Goal: Task Accomplishment & Management: Complete application form

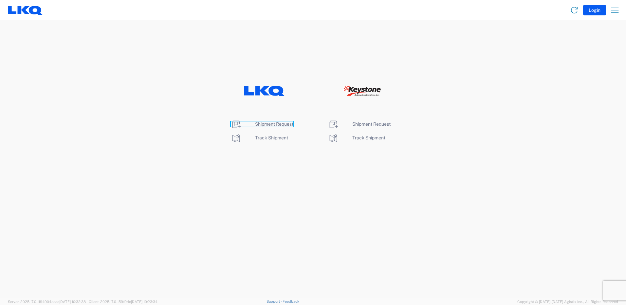
click at [266, 124] on span "Shipment Request" at bounding box center [274, 124] width 38 height 5
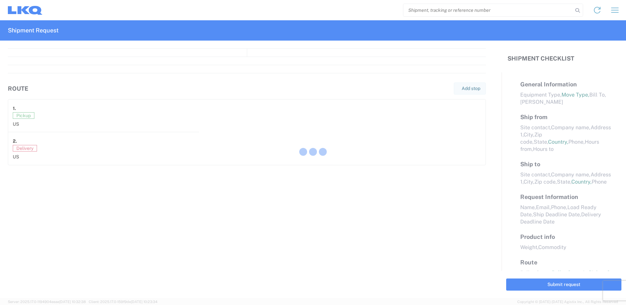
select select "FULL"
select select "LBS"
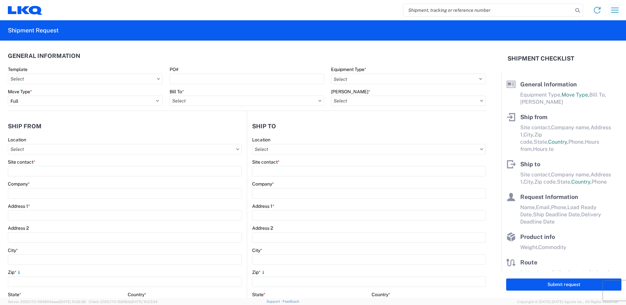
click at [620, 10] on icon "button" at bounding box center [615, 10] width 10 height 10
click at [583, 29] on link "Home" at bounding box center [590, 30] width 62 height 13
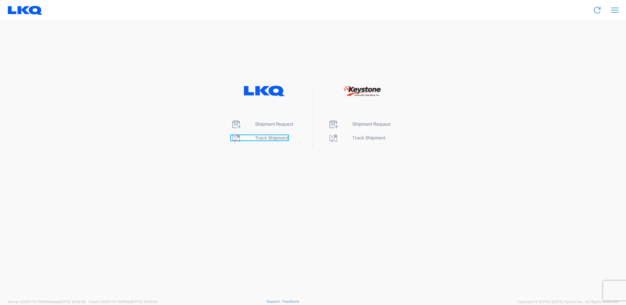
click at [236, 139] on icon at bounding box center [236, 138] width 10 height 10
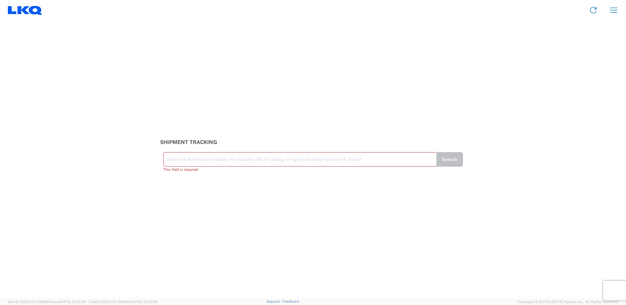
click at [188, 159] on input "text" at bounding box center [300, 158] width 266 height 11
click at [188, 160] on input "text" at bounding box center [300, 158] width 266 height 11
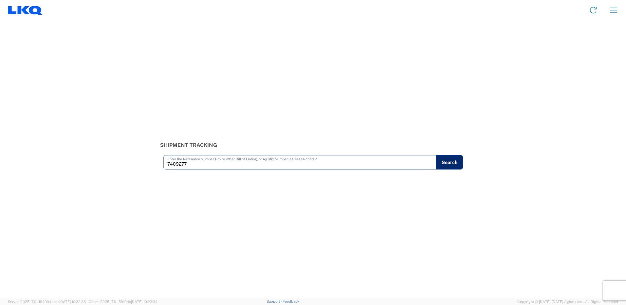
type input "7409277"
click at [437, 161] on button "Search" at bounding box center [449, 162] width 27 height 14
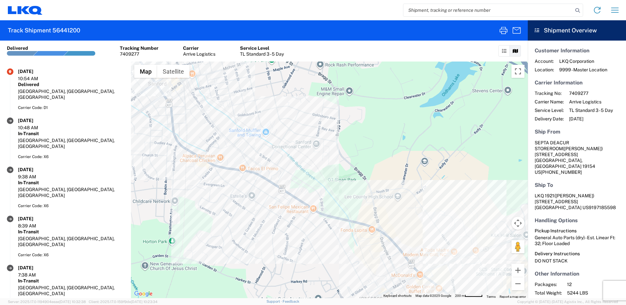
click at [449, 10] on input "search" at bounding box center [489, 10] width 170 height 12
paste input "55875902"
type input "55875902"
click at [580, 9] on icon at bounding box center [577, 10] width 9 height 9
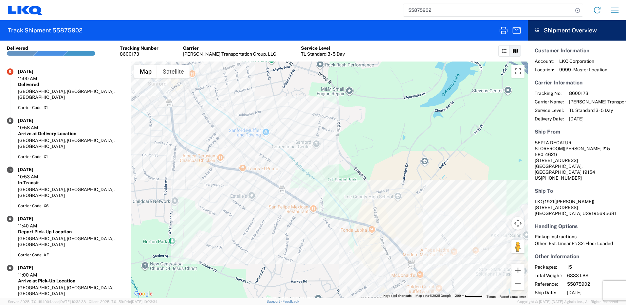
click at [503, 51] on icon at bounding box center [504, 51] width 5 height 5
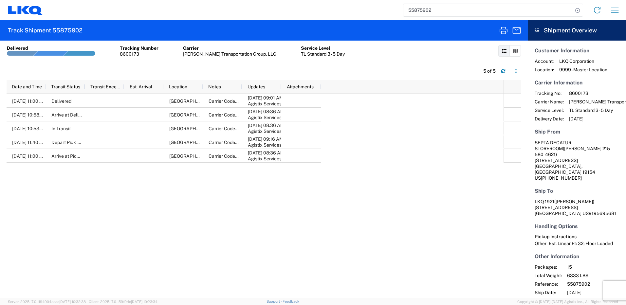
click at [502, 51] on icon at bounding box center [504, 51] width 5 height 5
click at [516, 51] on icon at bounding box center [515, 51] width 5 height 5
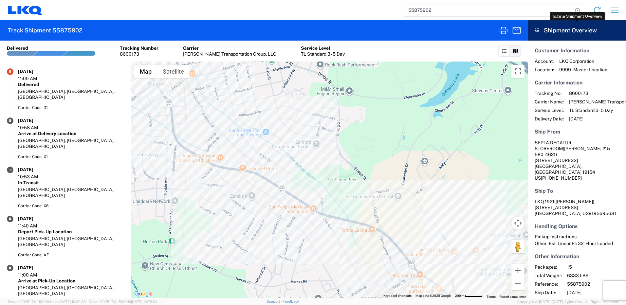
click at [538, 29] on icon at bounding box center [537, 30] width 5 height 5
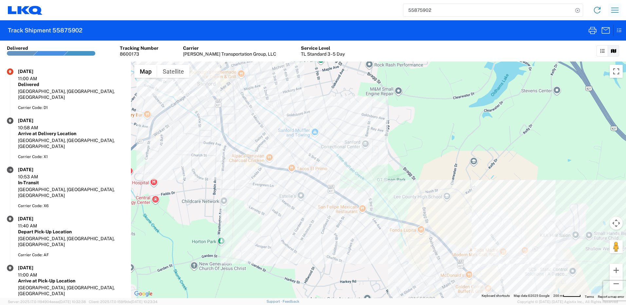
click at [616, 8] on icon "button" at bounding box center [616, 10] width 8 height 5
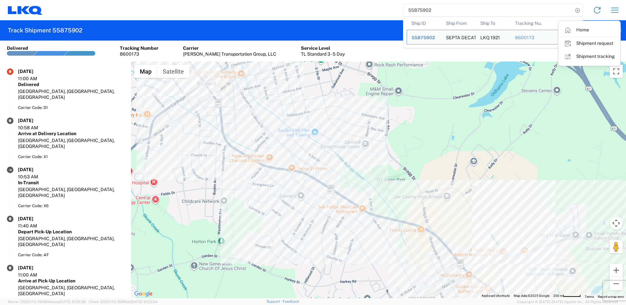
drag, startPoint x: 440, startPoint y: 11, endPoint x: 398, endPoint y: 10, distance: 41.3
click at [398, 10] on div "55875902 Ship ID Ship From Ship To Tracking Nu. Status Ship ID 55875902 Ship Fr…" at bounding box center [334, 10] width 582 height 16
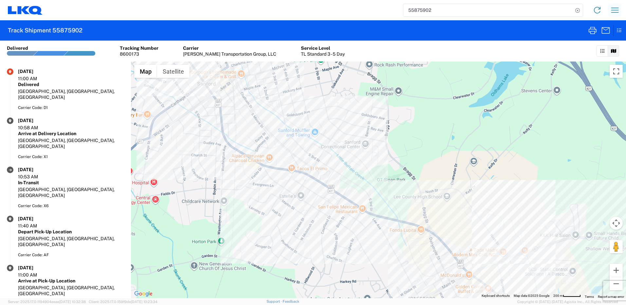
click at [615, 10] on icon "button" at bounding box center [616, 10] width 8 height 5
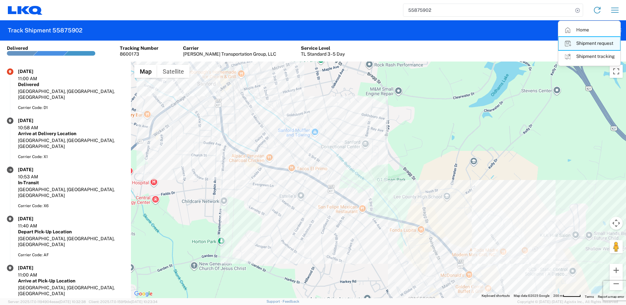
click at [583, 43] on link "Shipment request" at bounding box center [590, 43] width 62 height 13
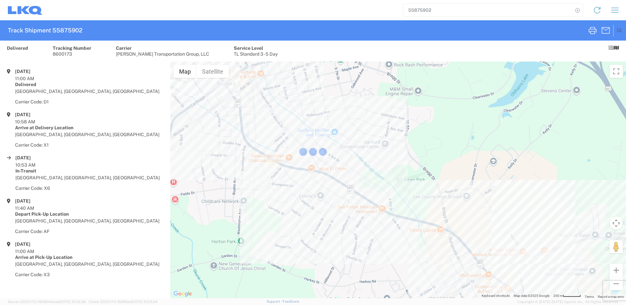
select select "FULL"
select select "US"
select select "LBS"
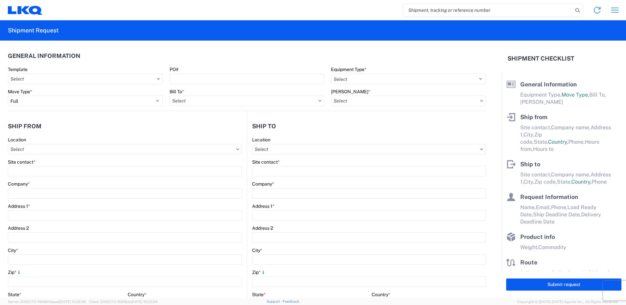
click at [448, 8] on input "search" at bounding box center [489, 10] width 170 height 12
paste input "55875902"
type input "55875902"
click at [579, 10] on icon at bounding box center [577, 10] width 9 height 9
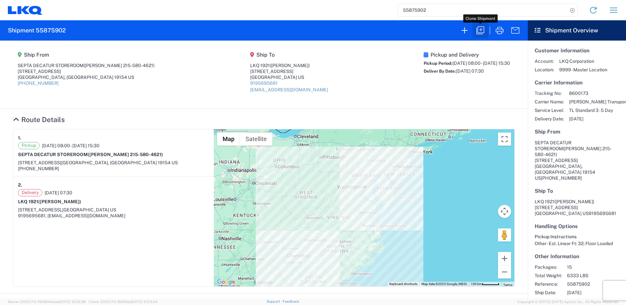
click at [482, 29] on icon "button" at bounding box center [480, 30] width 10 height 10
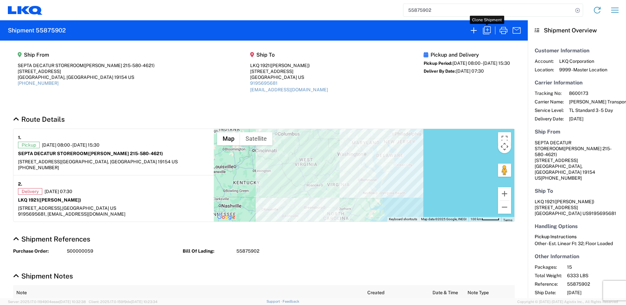
select select "STDV"
select select "PARTIAL_TL"
select select "US"
select select "LBS"
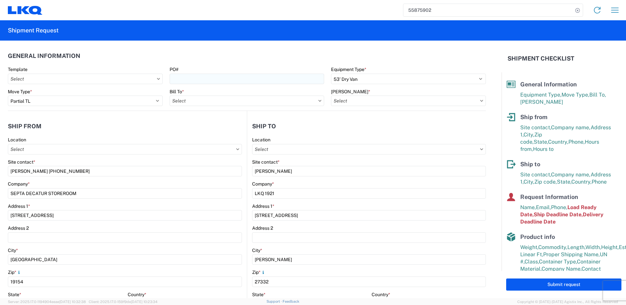
select select "8 [MEDICAL_DATA]"
type input "1882 - North American ATK Corporation"
type input "1882-3300-50180-0000 - 1882 Freight In - Parts, 1882-3300-50180-0000 - 1882 Fre…"
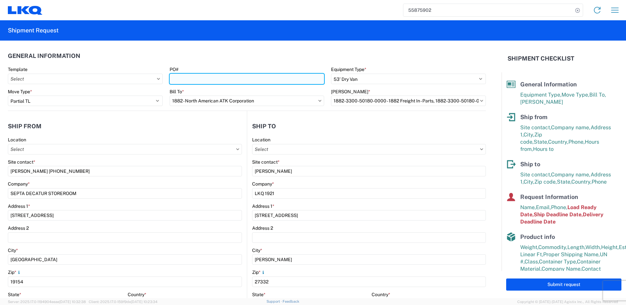
click at [205, 79] on input "PO#" at bounding box center [247, 79] width 155 height 10
paste input "S000000083"
type input "S000000083"
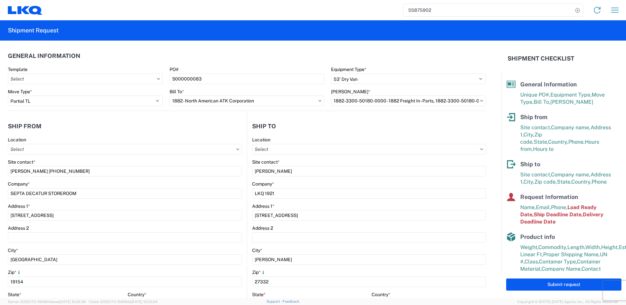
click at [157, 80] on icon at bounding box center [158, 79] width 3 height 2
click at [157, 78] on icon at bounding box center [158, 79] width 3 height 2
click at [113, 77] on input "Template" at bounding box center [85, 79] width 155 height 10
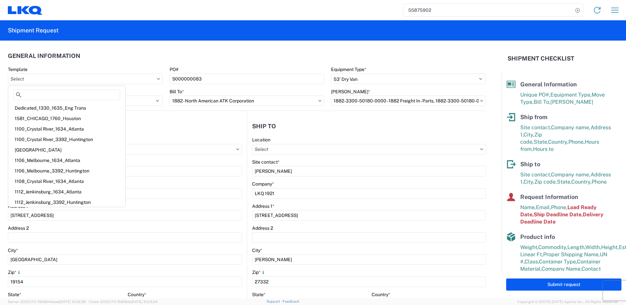
scroll to position [2, 0]
click at [126, 59] on header "General Information" at bounding box center [247, 55] width 478 height 15
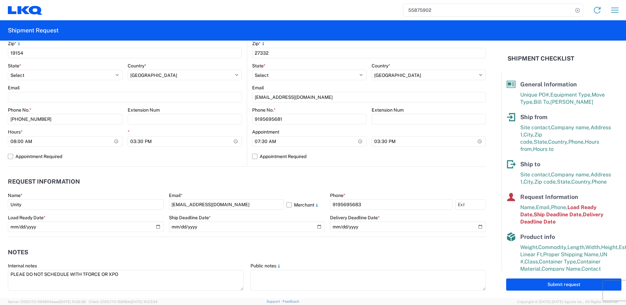
scroll to position [229, 0]
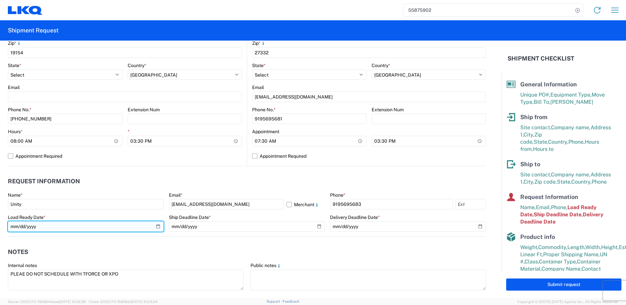
click at [156, 225] on input "[DATE]" at bounding box center [86, 226] width 156 height 10
click at [157, 227] on input "[DATE]" at bounding box center [86, 226] width 156 height 10
type input "[DATE]"
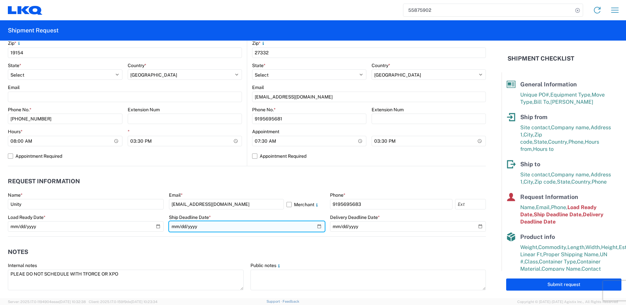
click at [316, 226] on input "[DATE]" at bounding box center [247, 226] width 156 height 10
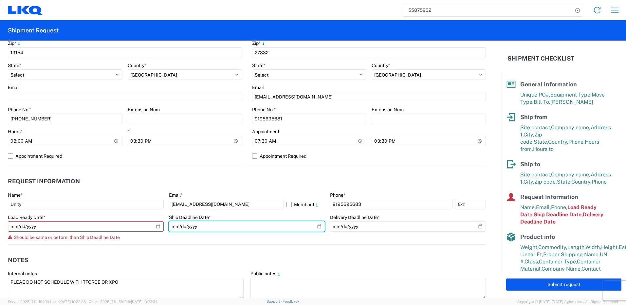
type input "[DATE]"
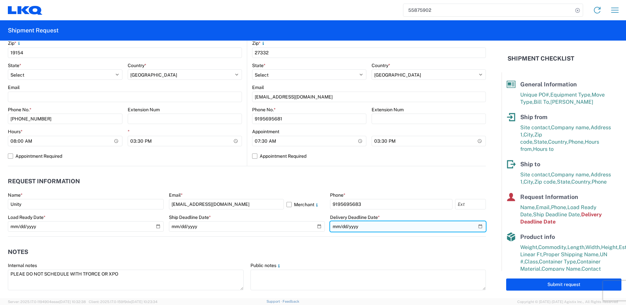
click at [476, 228] on input "[DATE]" at bounding box center [408, 226] width 156 height 10
type input "[DATE]"
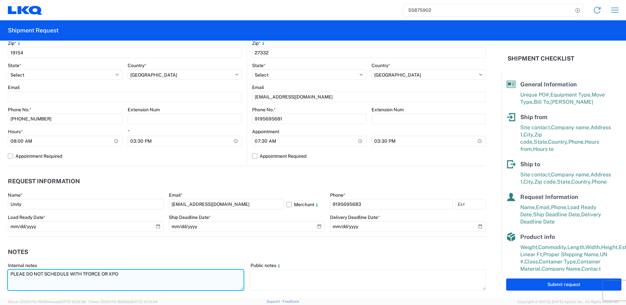
click at [133, 277] on textarea "PLEAE DO NOT SCHEDULE WITH TFORCE OR XPO" at bounding box center [126, 280] width 236 height 21
click at [142, 274] on textarea "PLEAE DO NOT SCHEDULE WITH TFORCE OR XPO" at bounding box center [126, 280] width 236 height 21
click at [107, 273] on textarea "PLEAE DO NOT SCHEDULE WITH TFORCE OR XPO" at bounding box center [126, 280] width 236 height 21
click at [118, 275] on textarea "PLEAE DO NOT SCHEDULE WITH TFORCE, XPO" at bounding box center [126, 280] width 236 height 21
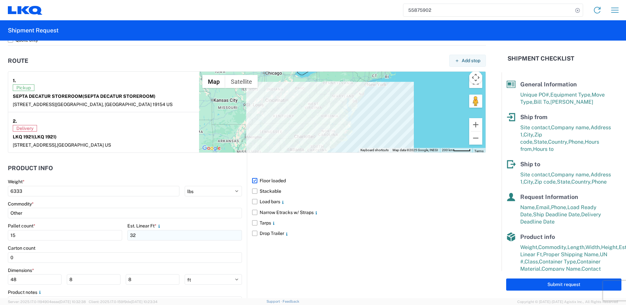
scroll to position [491, 0]
type textarea "PLEAE DO NOT SCHEDULE WITH TFORCE, XPO, or ARRIVE (they do not understand our p…"
drag, startPoint x: 27, startPoint y: 235, endPoint x: 12, endPoint y: 235, distance: 14.7
click at [11, 235] on input "15" at bounding box center [65, 235] width 114 height 10
type input "12"
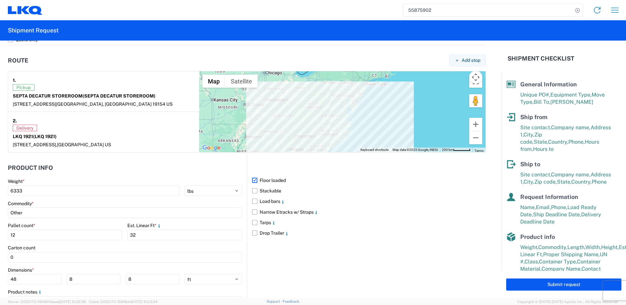
click at [348, 233] on label "Drop Trailer" at bounding box center [369, 233] width 234 height 10
click at [0, 0] on input "Drop Trailer" at bounding box center [0, 0] width 0 height 0
drag, startPoint x: 139, startPoint y: 236, endPoint x: 123, endPoint y: 235, distance: 16.4
click at [123, 235] on div "Pallet count * 12 Est. Linear Ft * 32" at bounding box center [125, 234] width 234 height 22
type input "30"
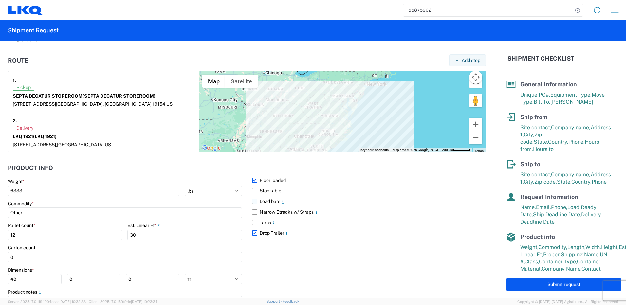
click at [437, 206] on label "Load bars" at bounding box center [369, 201] width 234 height 10
click at [0, 0] on input "Load bars" at bounding box center [0, 0] width 0 height 0
click at [253, 201] on label "Load bars" at bounding box center [369, 201] width 234 height 10
click at [0, 0] on input "Load bars" at bounding box center [0, 0] width 0 height 0
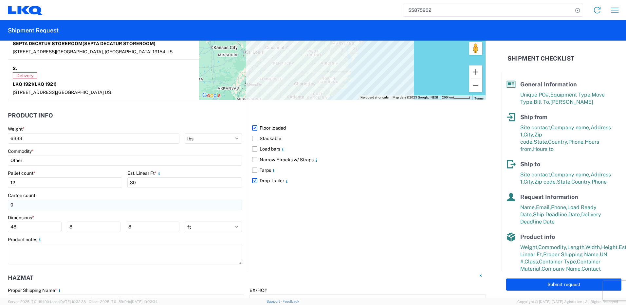
scroll to position [557, 0]
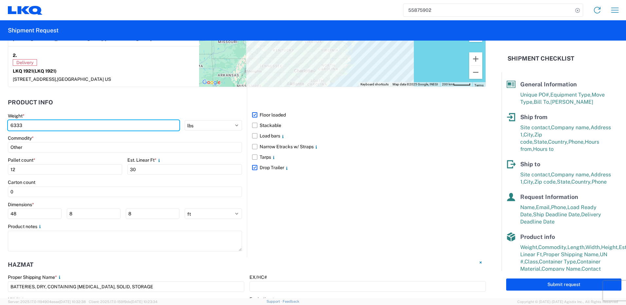
drag, startPoint x: 28, startPoint y: 125, endPoint x: -11, endPoint y: 122, distance: 39.1
click at [0, 122] on html "55875902 Home Shipment request Shipment tracking Shipment Request General Infor…" at bounding box center [313, 152] width 626 height 305
type input "5244"
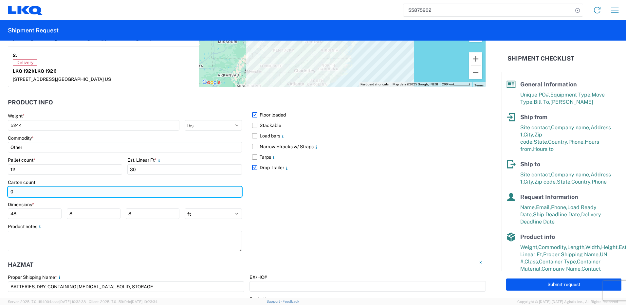
click at [24, 190] on input "0" at bounding box center [125, 192] width 234 height 10
type input "48"
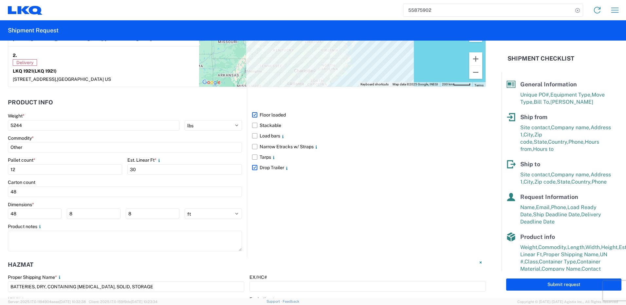
click at [162, 101] on header "Product Info" at bounding box center [127, 102] width 239 height 15
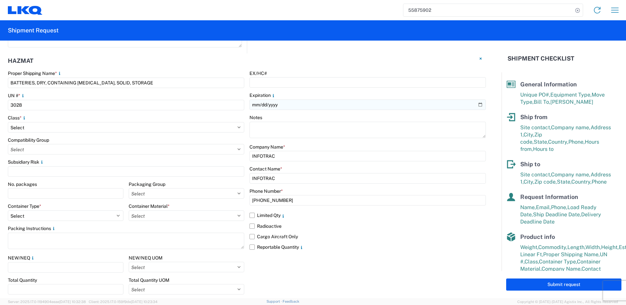
scroll to position [719, 0]
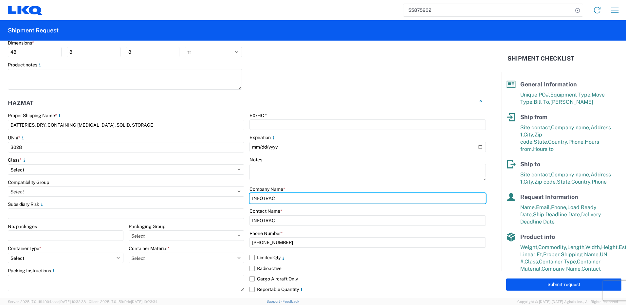
drag, startPoint x: 265, startPoint y: 201, endPoint x: 234, endPoint y: 198, distance: 31.3
click at [234, 198] on div "Proper Shipping Name * BATTERIES, DRY, CONTAINING [MEDICAL_DATA], SOLID, STORAG…" at bounding box center [247, 238] width 478 height 251
paste input "CHEMTRE"
type input "CHEMTREC"
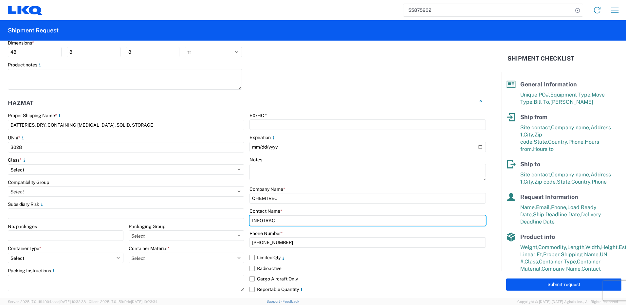
drag, startPoint x: 290, startPoint y: 221, endPoint x: 236, endPoint y: 220, distance: 54.4
click at [236, 220] on div "Proper Shipping Name * BATTERIES, DRY, CONTAINING [MEDICAL_DATA], SOLID, STORAG…" at bounding box center [247, 238] width 478 height 251
paste input "CHEMTRE"
type input "CHEMTREC"
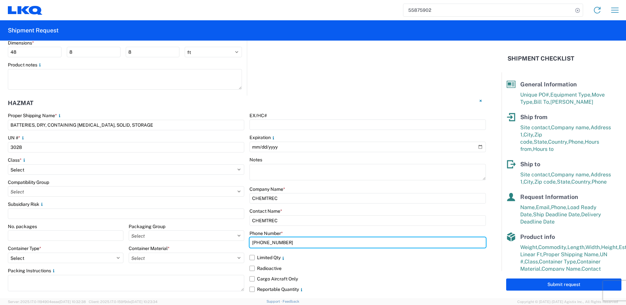
drag, startPoint x: 295, startPoint y: 243, endPoint x: 193, endPoint y: 242, distance: 102.2
click at [193, 242] on div "Proper Shipping Name * BATTERIES, DRY, CONTAINING [MEDICAL_DATA], SOLID, STORAG…" at bounding box center [247, 238] width 478 height 251
paste input "8004249300"
drag, startPoint x: 258, startPoint y: 243, endPoint x: 266, endPoint y: 241, distance: 7.4
click at [258, 243] on input "8004249300" at bounding box center [368, 243] width 237 height 10
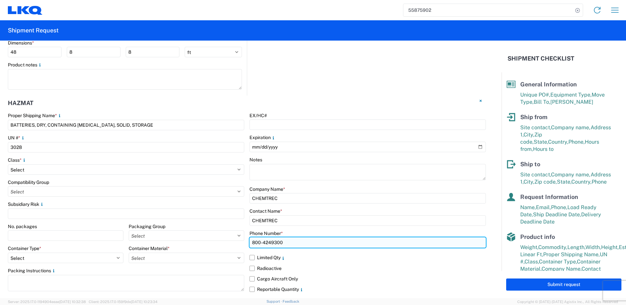
drag, startPoint x: 269, startPoint y: 242, endPoint x: 287, endPoint y: 242, distance: 17.7
click at [269, 242] on input "800-4249300" at bounding box center [368, 243] width 237 height 10
type input "[PHONE_NUMBER]"
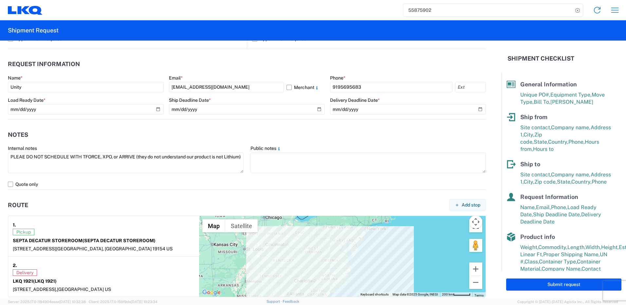
scroll to position [424, 0]
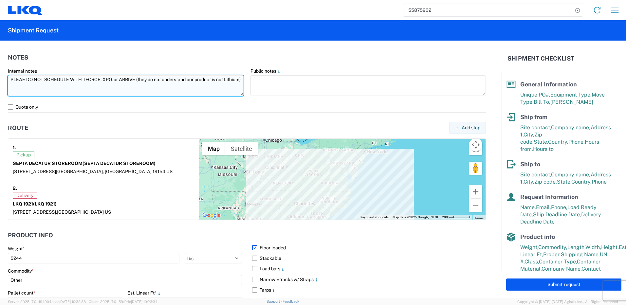
click at [139, 78] on textarea "PLEAE DO NOT SCHEDULE WITH TFORCE, XPO, or ARRIVE (they do not understand our p…" at bounding box center [126, 85] width 236 height 21
drag, startPoint x: 137, startPoint y: 79, endPoint x: 180, endPoint y: 88, distance: 43.6
click at [180, 88] on textarea "PLEAE DO NOT SCHEDULE WITH TFORCE, XPO, or ARRIVE (they do not understand our p…" at bounding box center [126, 85] width 236 height 21
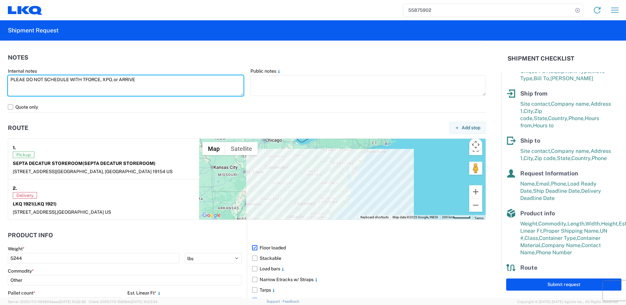
scroll to position [0, 0]
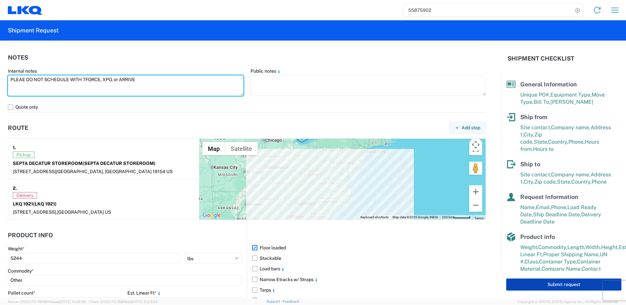
type textarea "PLEAE DO NOT SCHEDULE WITH TFORCE, XPO, or ARRIVE"
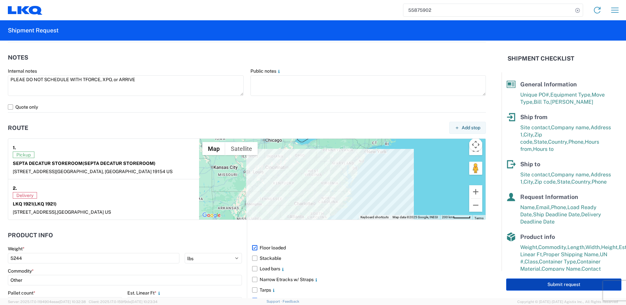
click at [572, 283] on button "Submit request" at bounding box center [564, 285] width 115 height 12
